Goal: Check status: Check status

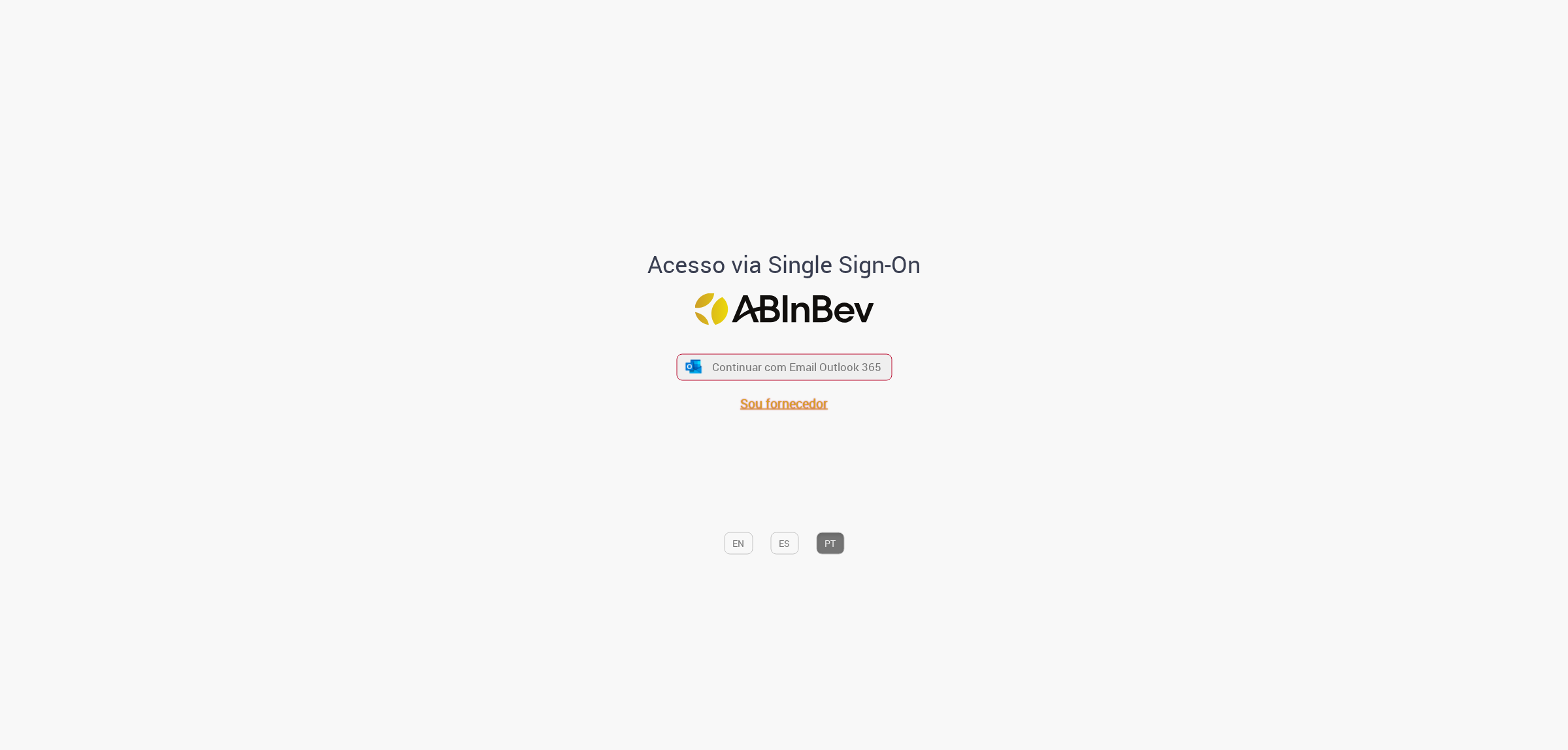
click at [817, 403] on span "Sou fornecedor" at bounding box center [784, 403] width 88 height 17
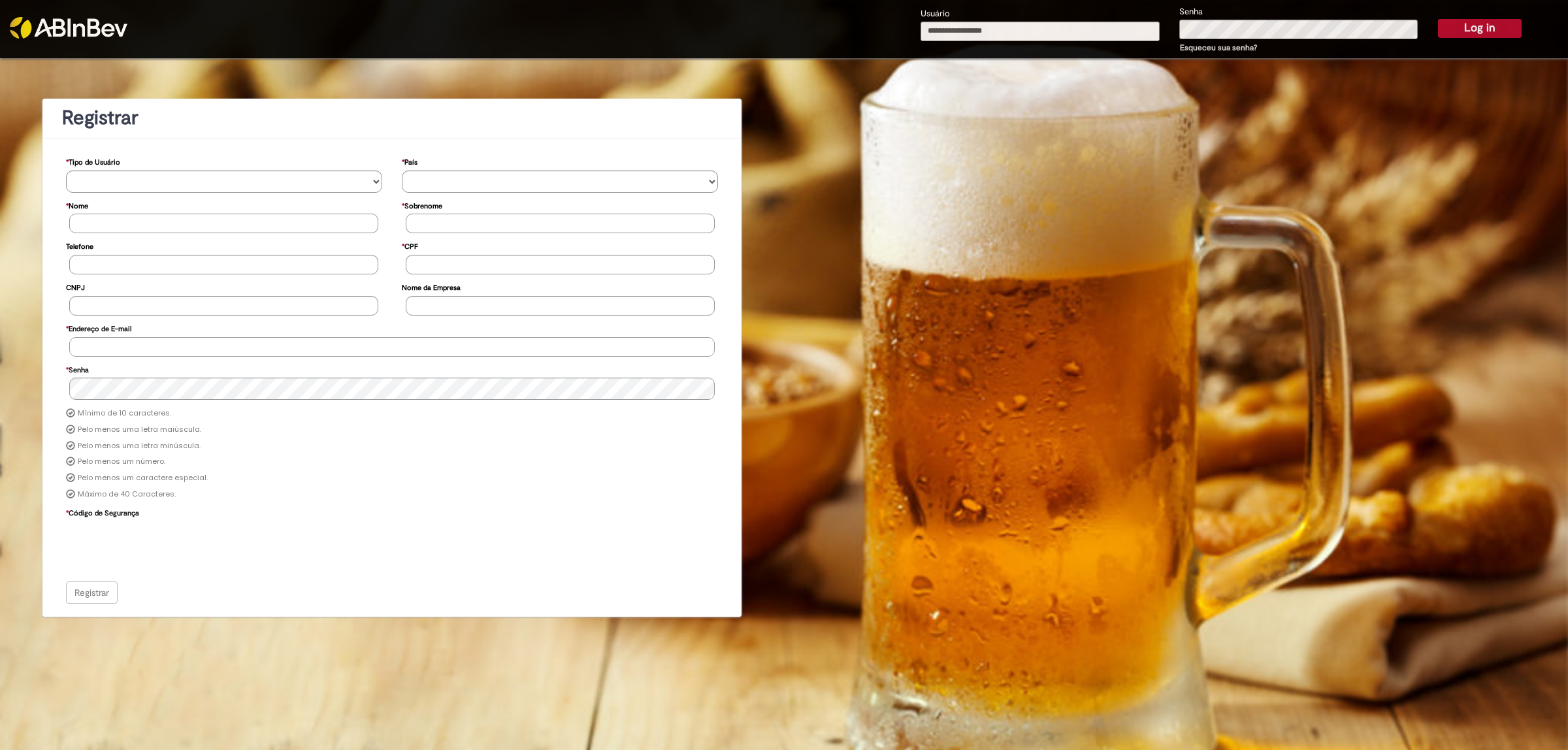
type input "**********"
click at [1512, 20] on button "Log in" at bounding box center [1479, 28] width 83 height 18
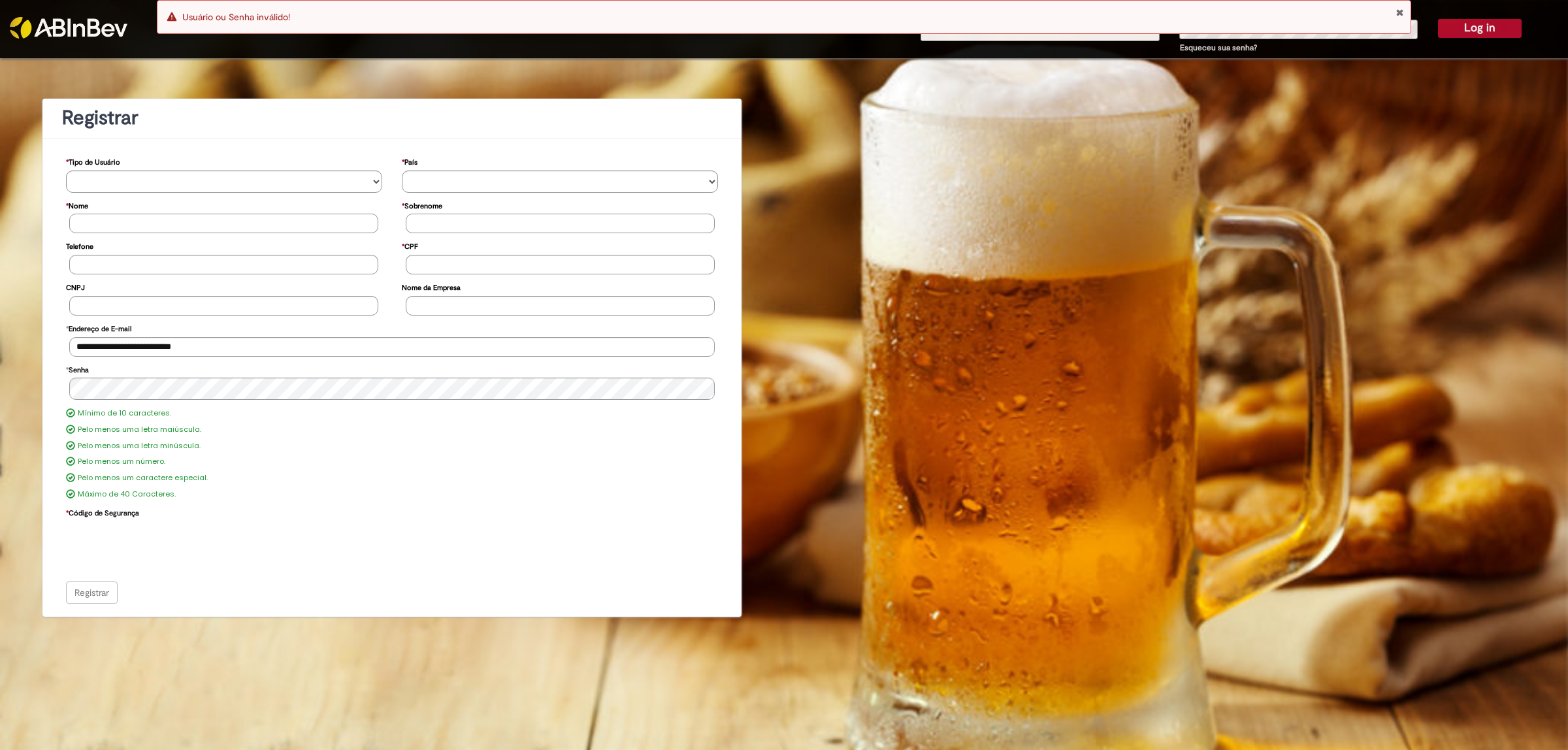
click at [1405, 8] on div "Error Usuário ou Senha inválido!" at bounding box center [784, 16] width 1255 height 34
click at [1393, 16] on div "Error Usuário ou Senha inválido!" at bounding box center [784, 16] width 1255 height 34
click at [1398, 16] on button "Close Notification" at bounding box center [1400, 12] width 9 height 10
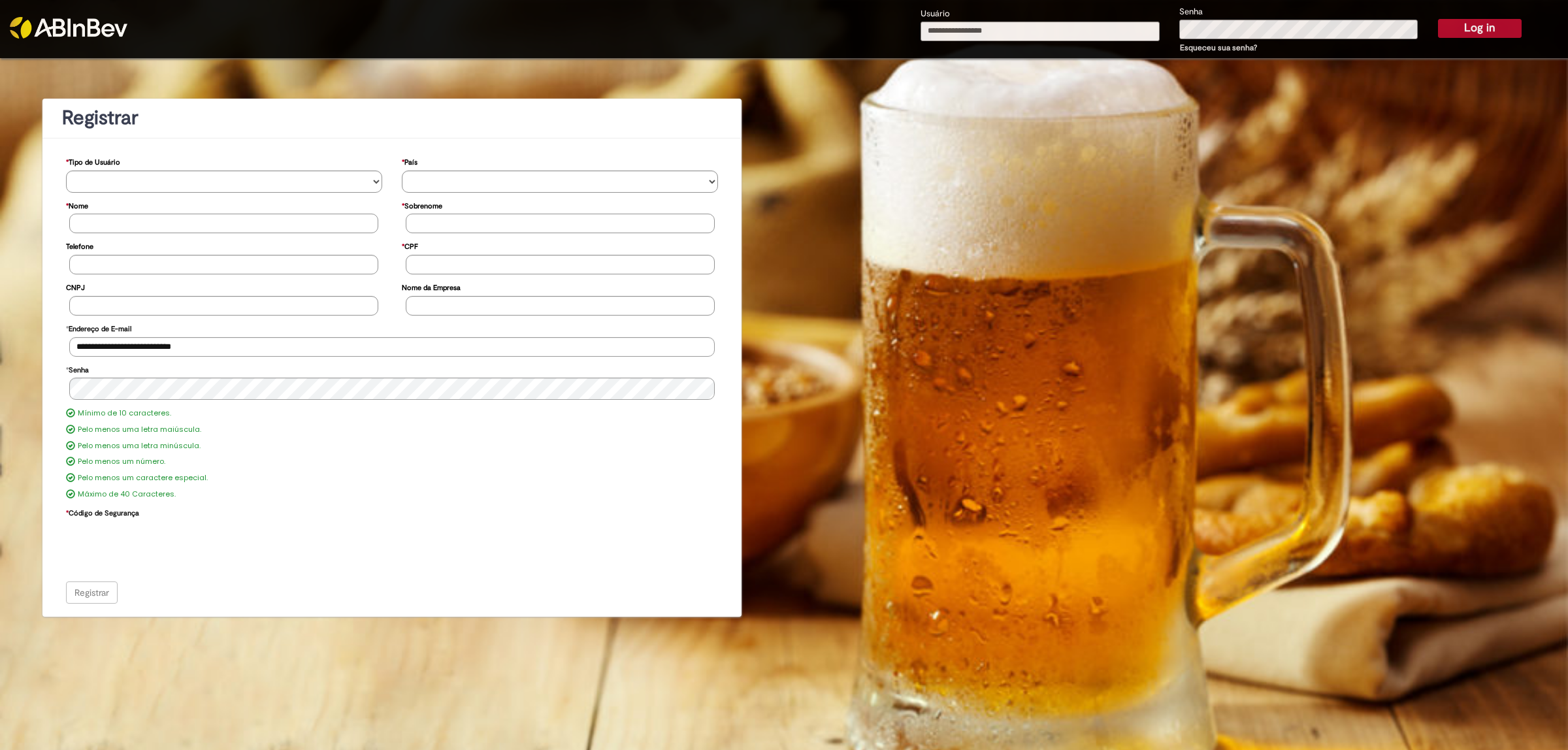
click at [1368, 36] on div "Error Usuário ou Senha inválido!" at bounding box center [784, 20] width 1255 height 41
click at [1348, 28] on div "Error Usuário ou Senha inválido!" at bounding box center [784, 16] width 1255 height 34
click at [967, 35] on input "Usuário" at bounding box center [1040, 31] width 239 height 20
type input "**********"
click at [1472, 33] on button "Log in" at bounding box center [1479, 28] width 83 height 18
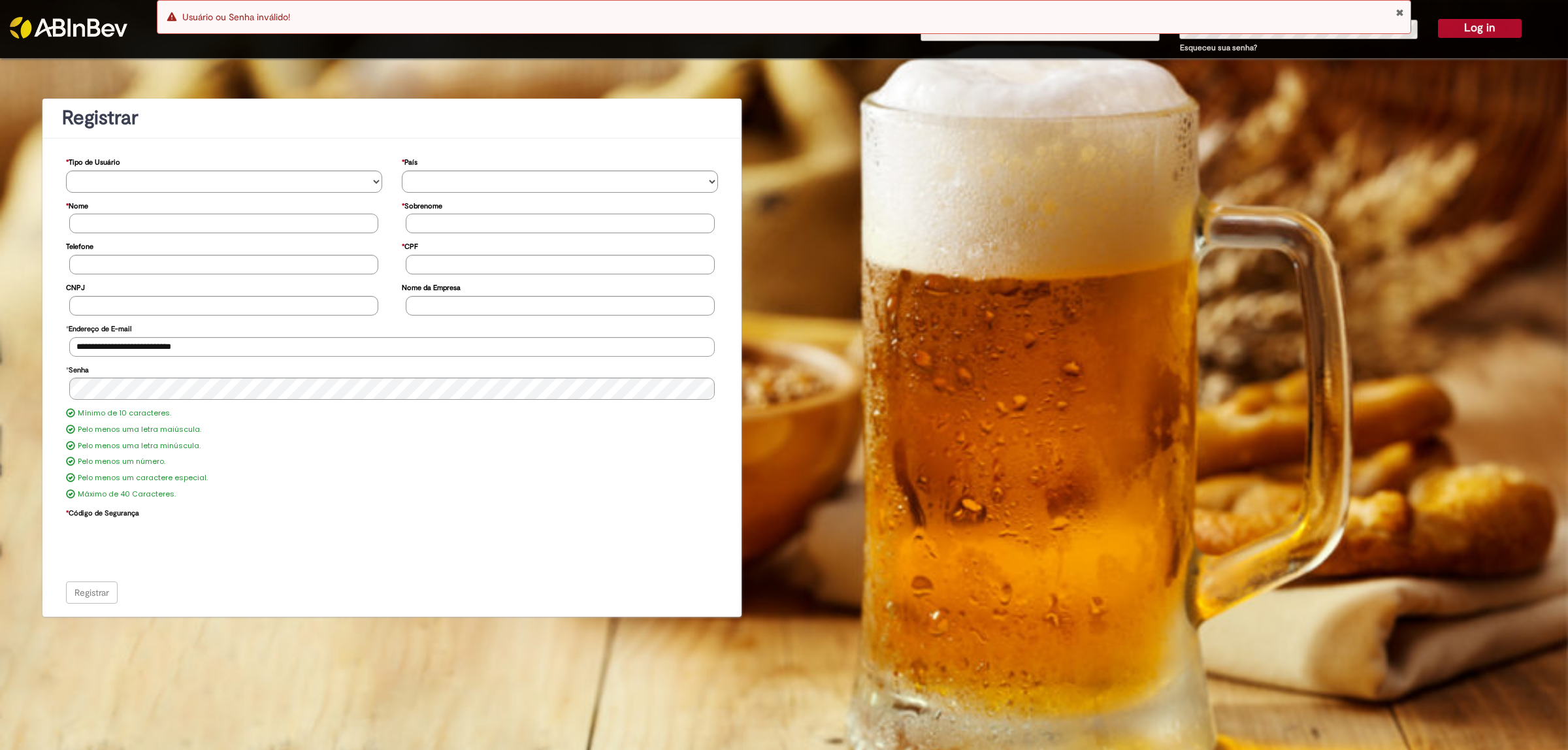
click at [1394, 13] on div "Error Usuário ou Senha inválido!" at bounding box center [784, 16] width 1255 height 34
click at [1398, 11] on button "Close Notification" at bounding box center [1400, 12] width 9 height 10
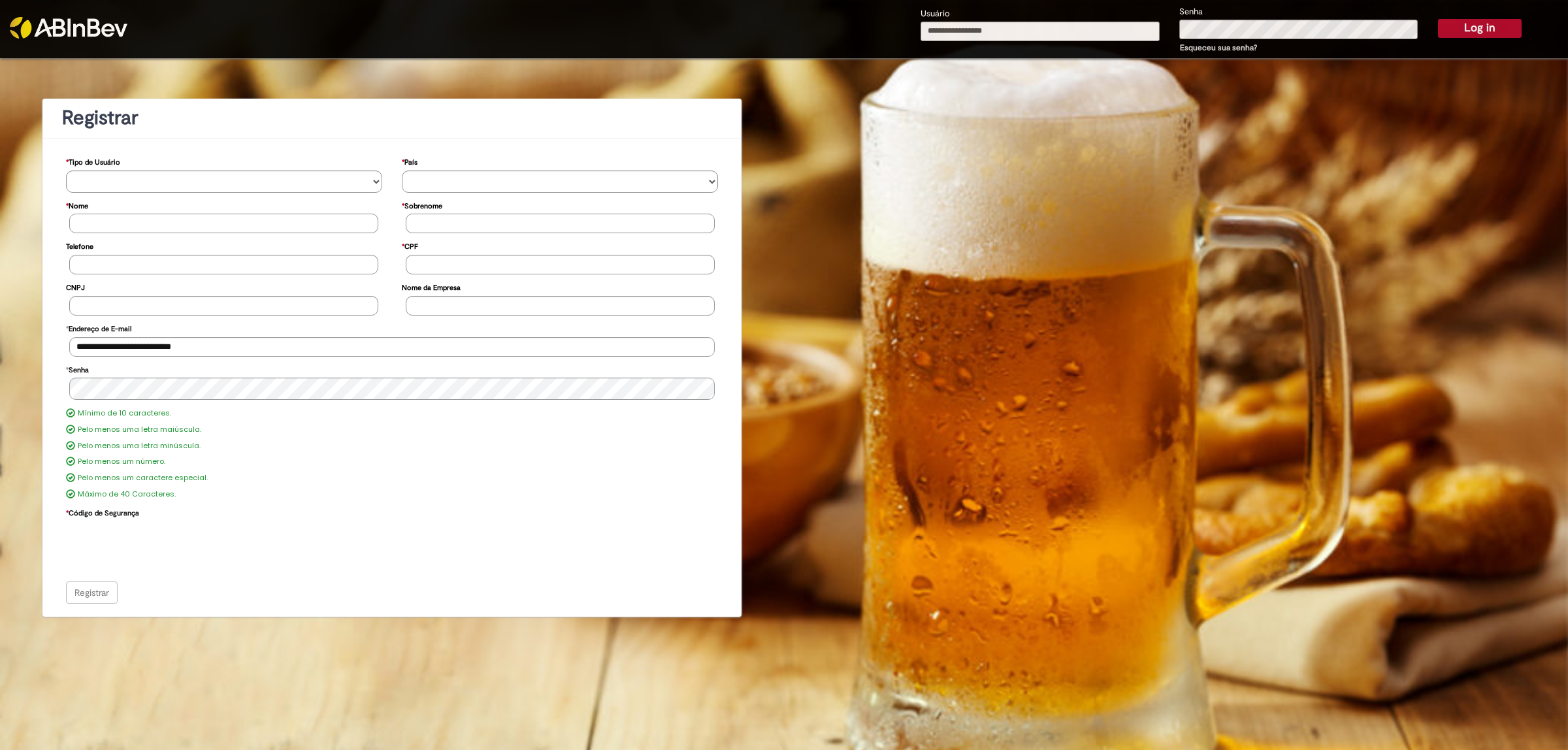
drag, startPoint x: 1121, startPoint y: 17, endPoint x: 1115, endPoint y: 31, distance: 15.2
click at [1118, 23] on div "Usuário" at bounding box center [1040, 30] width 259 height 48
click at [1115, 31] on input "Usuário" at bounding box center [1040, 31] width 239 height 20
type input "**********"
click at [1273, 12] on div "Senha Esqueceu sua senha?" at bounding box center [1299, 30] width 259 height 51
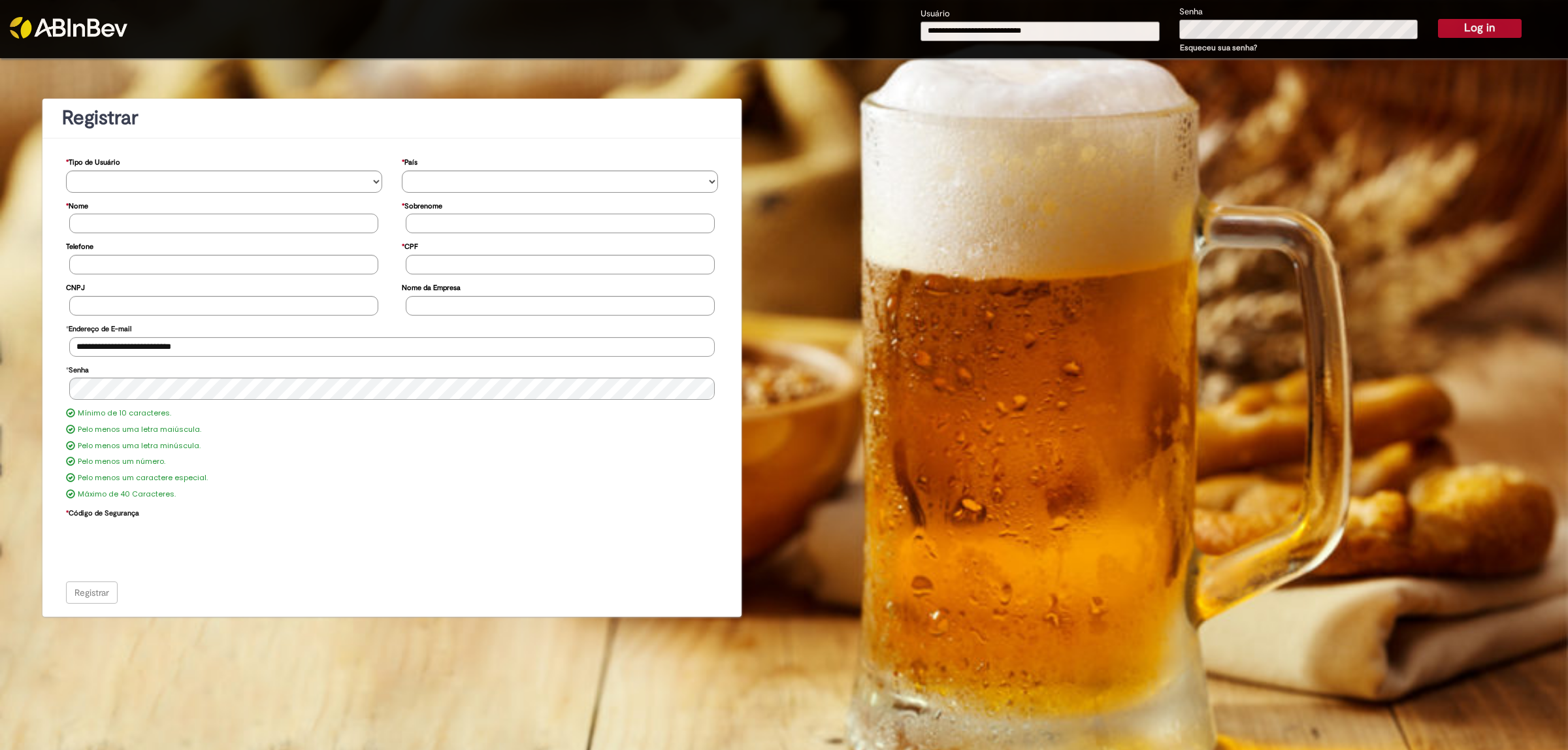
click at [1438, 19] on button "Log in" at bounding box center [1479, 28] width 83 height 18
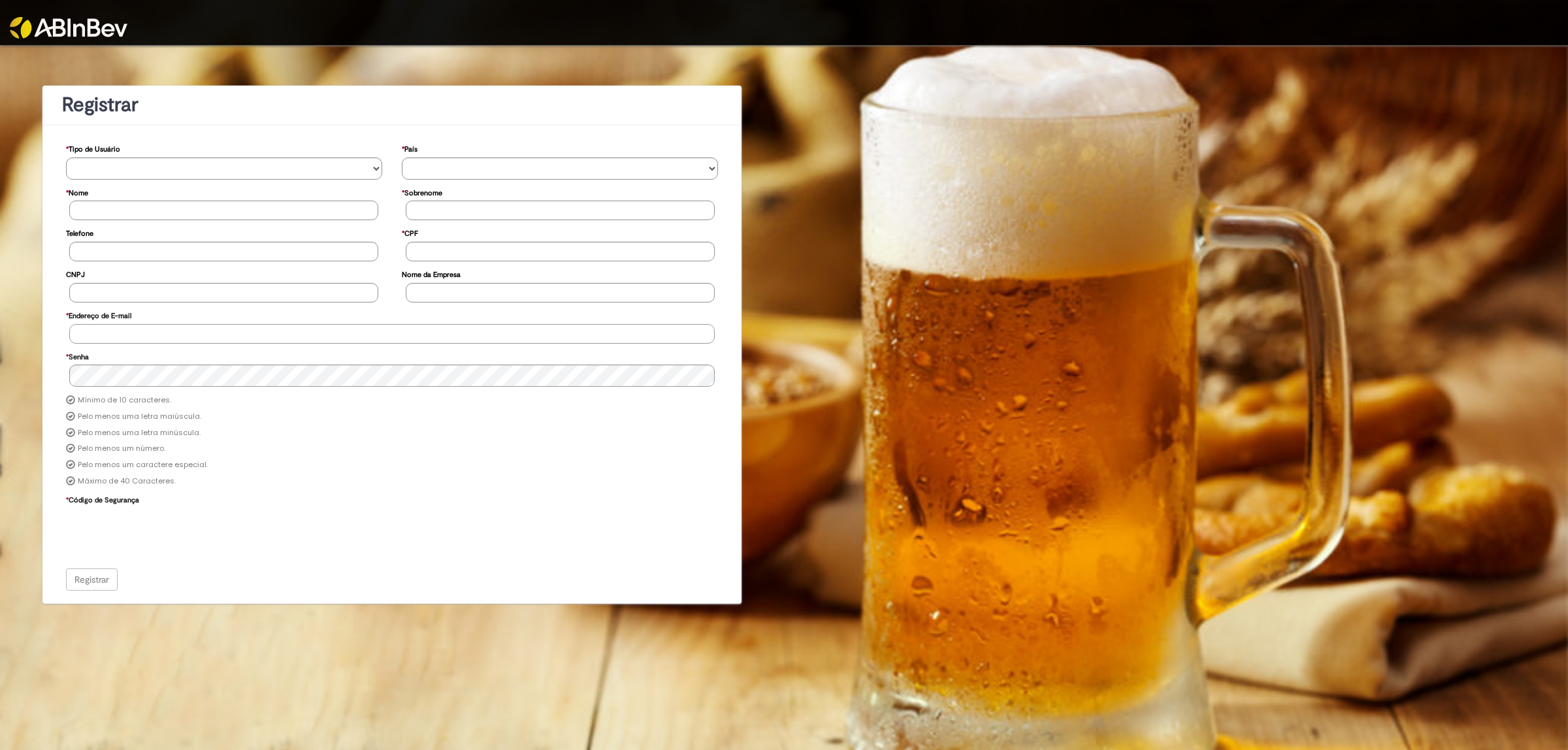
type input "**********"
click at [956, 168] on div "**********" at bounding box center [784, 325] width 1568 height 559
type input "**********"
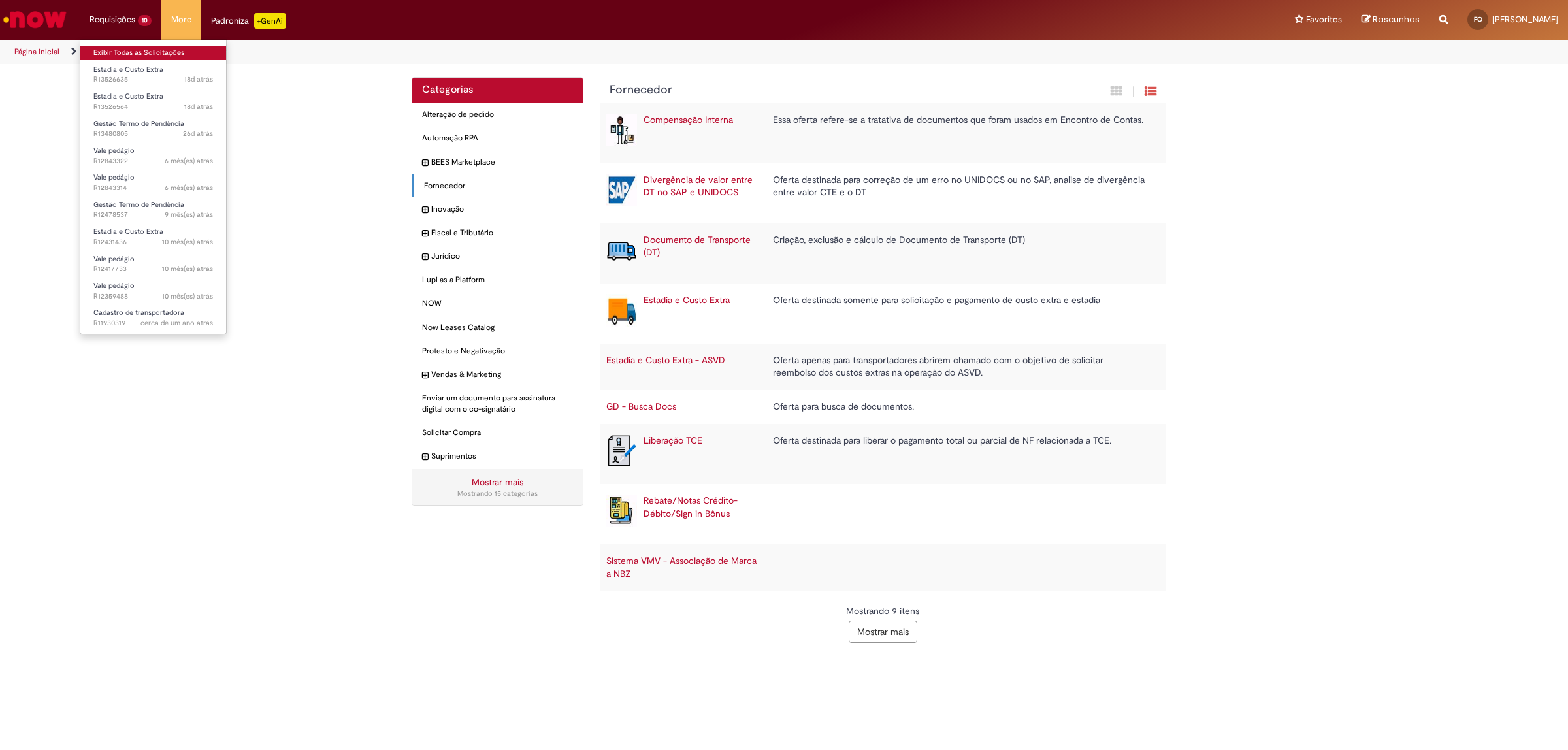
click at [123, 49] on link "Exibir Todas as Solicitações" at bounding box center [154, 53] width 146 height 15
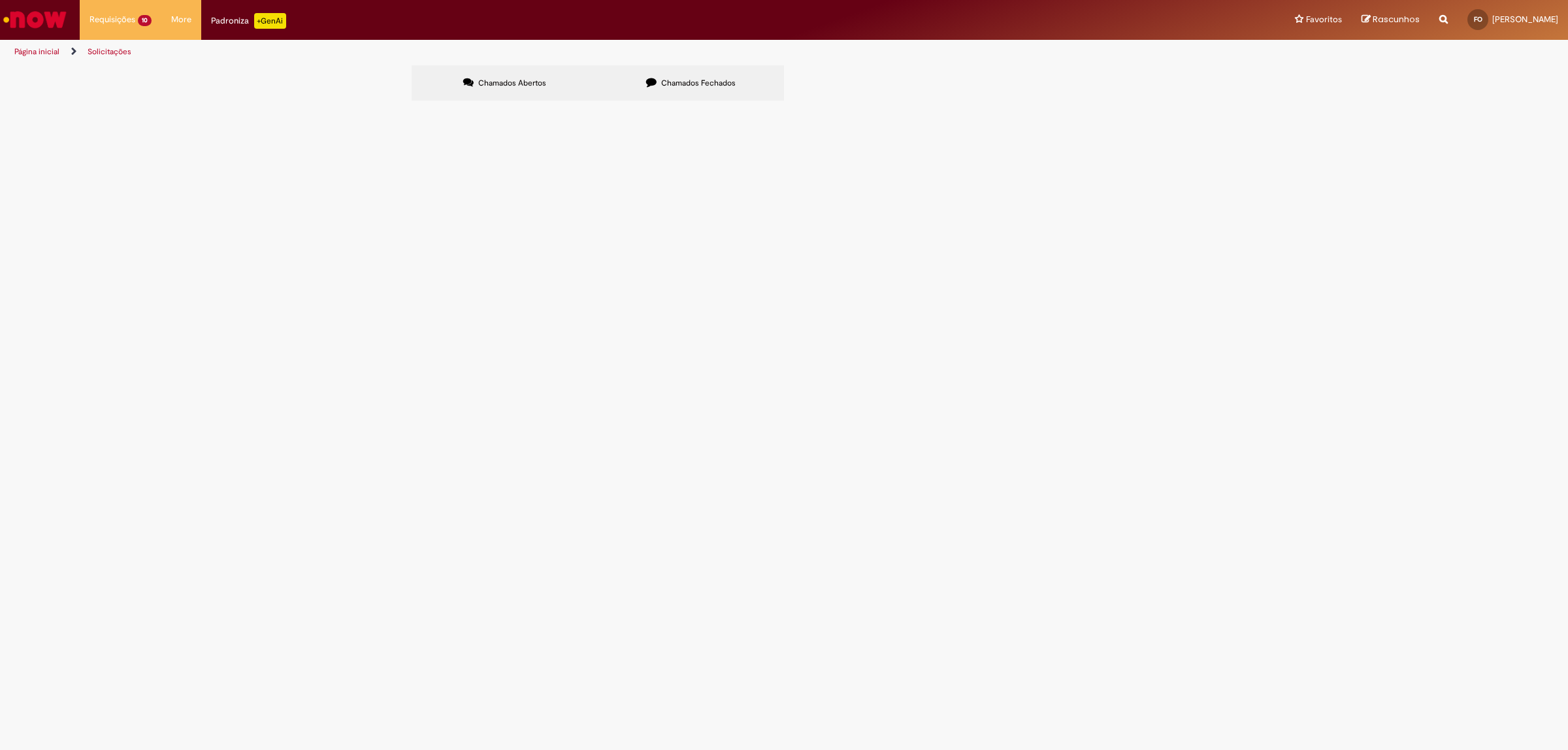
click at [640, 99] on label "Chamados Fechados" at bounding box center [691, 82] width 187 height 36
click at [525, 65] on div "Chamados Abertos Chamados Fechados Itens solicitados Exportar como PDF Exportar…" at bounding box center [784, 65] width 745 height 0
click at [512, 73] on label "Chamados Abertos" at bounding box center [504, 82] width 187 height 36
click at [0, 0] on td "Estadia e Custo Extra" at bounding box center [0, 0] width 0 height 0
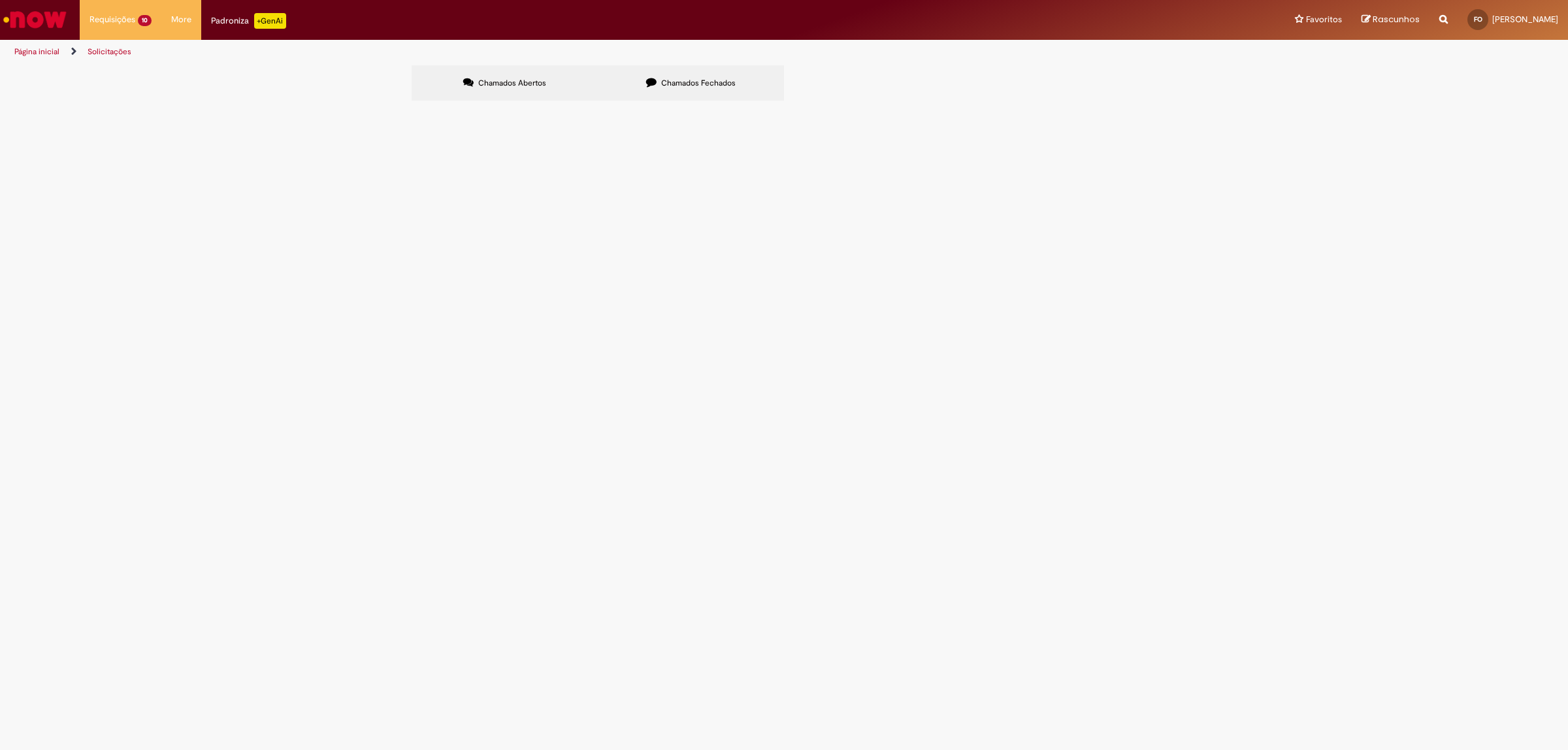
click at [0, 0] on span "Estadia e Custo Extra" at bounding box center [0, 0] width 0 height 0
click at [0, 0] on td "Estadia e Custo Extra" at bounding box center [0, 0] width 0 height 0
click at [0, 0] on span "Estadia e Custo Extra" at bounding box center [0, 0] width 0 height 0
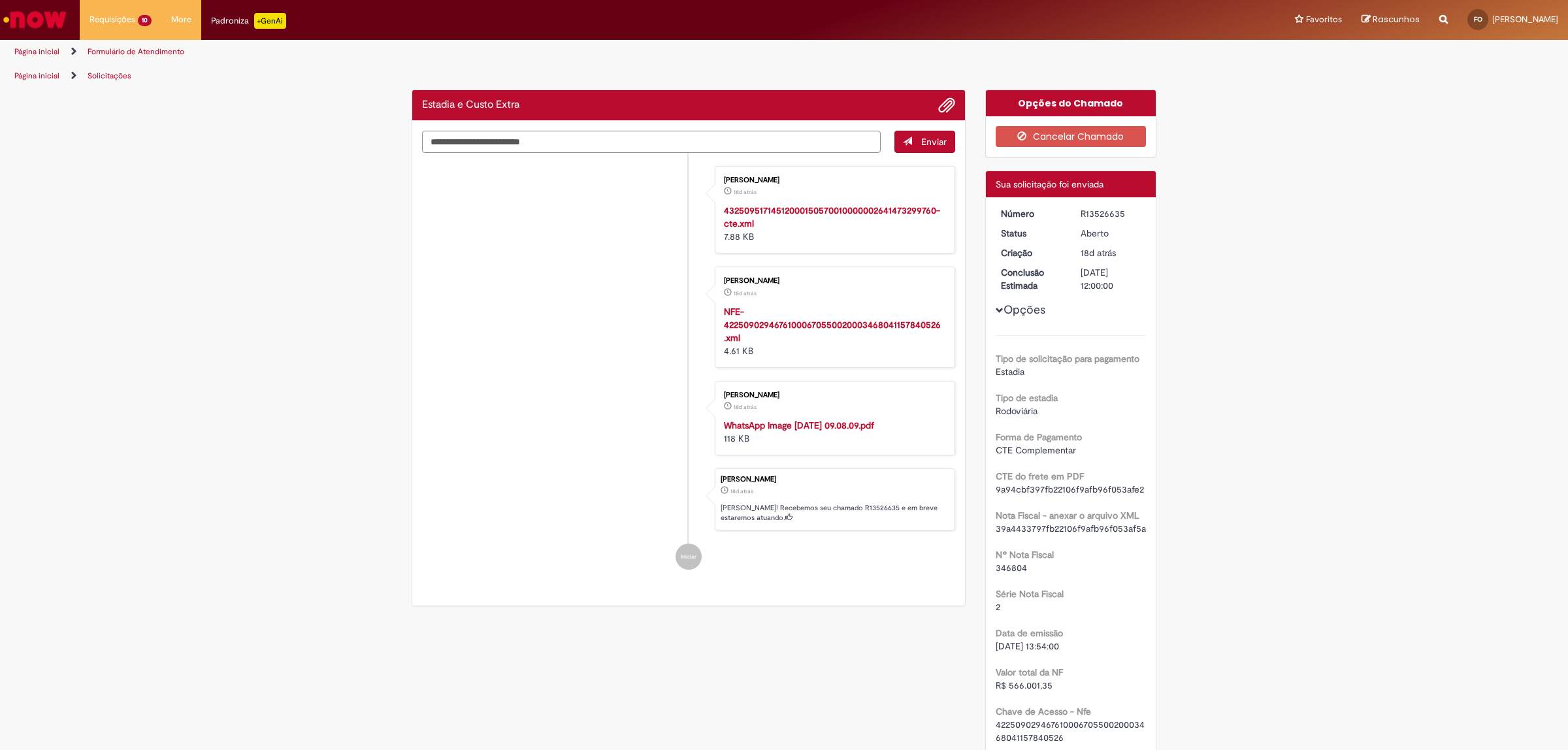
click at [522, 231] on li "[PERSON_NAME] 18d atrás 18 dias atrás 43250951714512000150570010000002641473299…" at bounding box center [688, 209] width 533 height 88
